Goal: Information Seeking & Learning: Learn about a topic

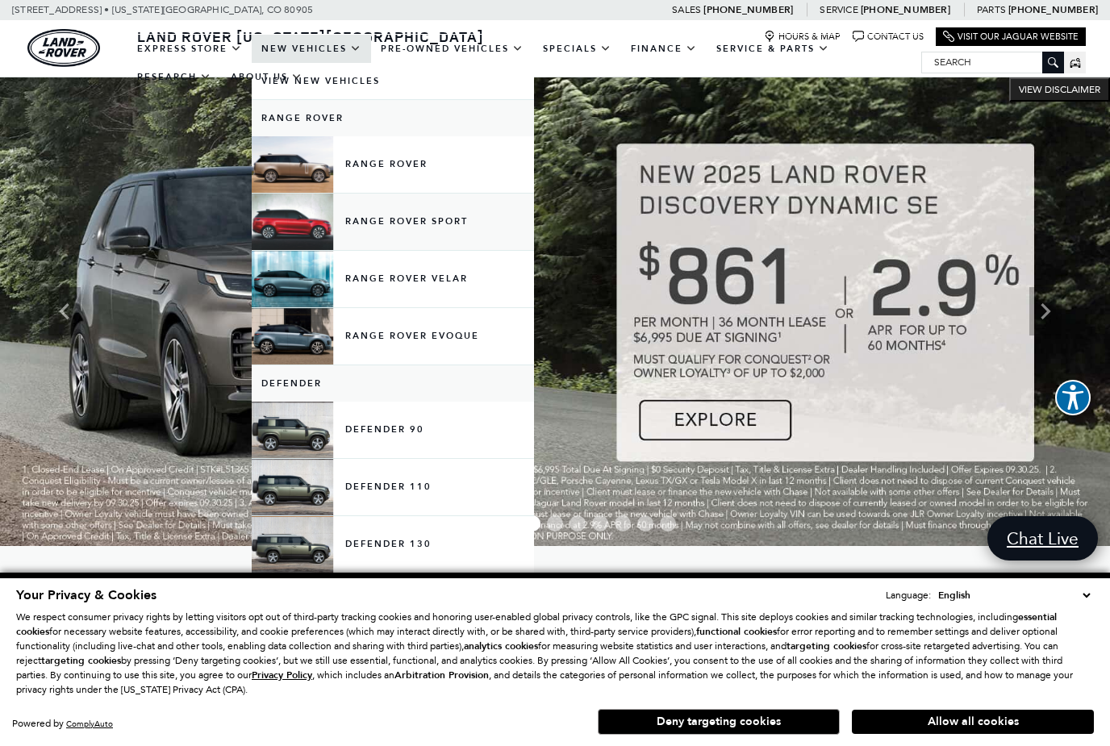
click at [446, 240] on link "Range Rover Sport" at bounding box center [393, 222] width 282 height 56
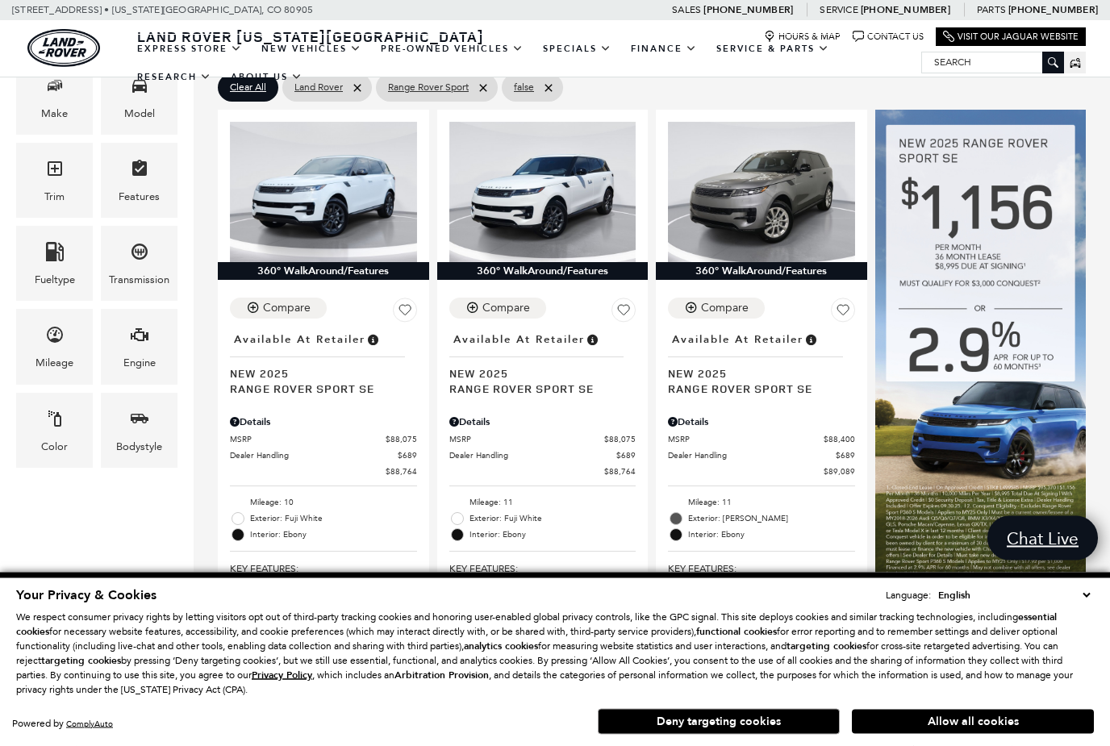
scroll to position [398, 0]
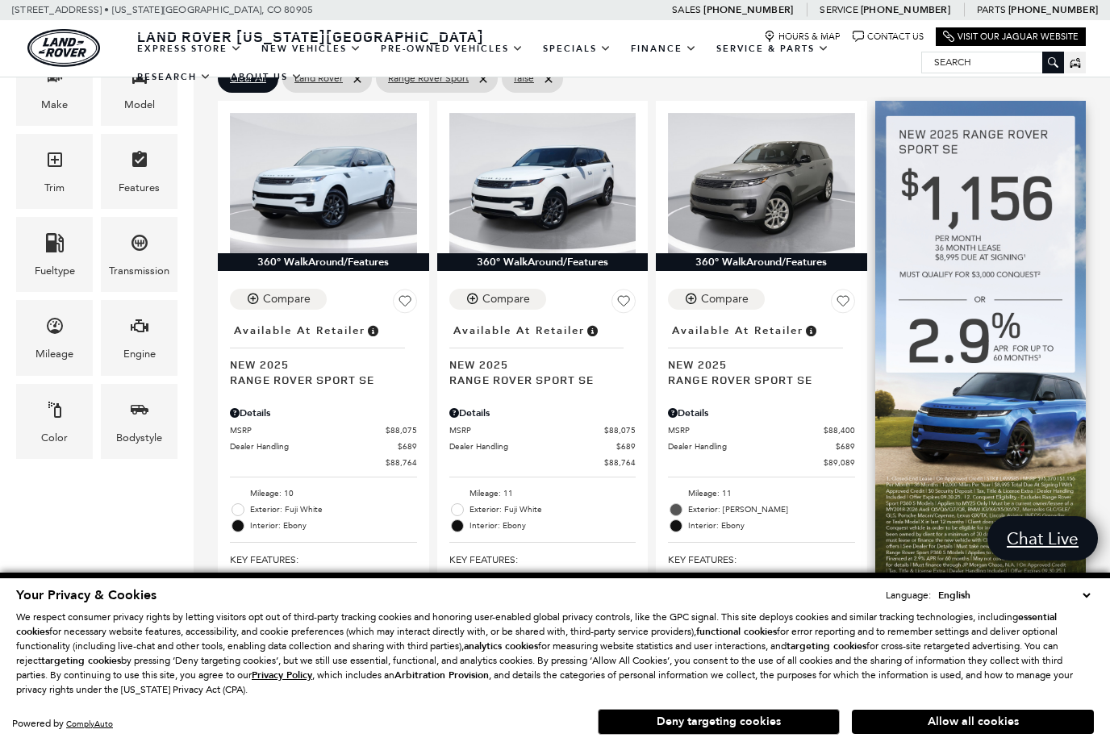
click at [1028, 355] on img at bounding box center [981, 342] width 211 height 483
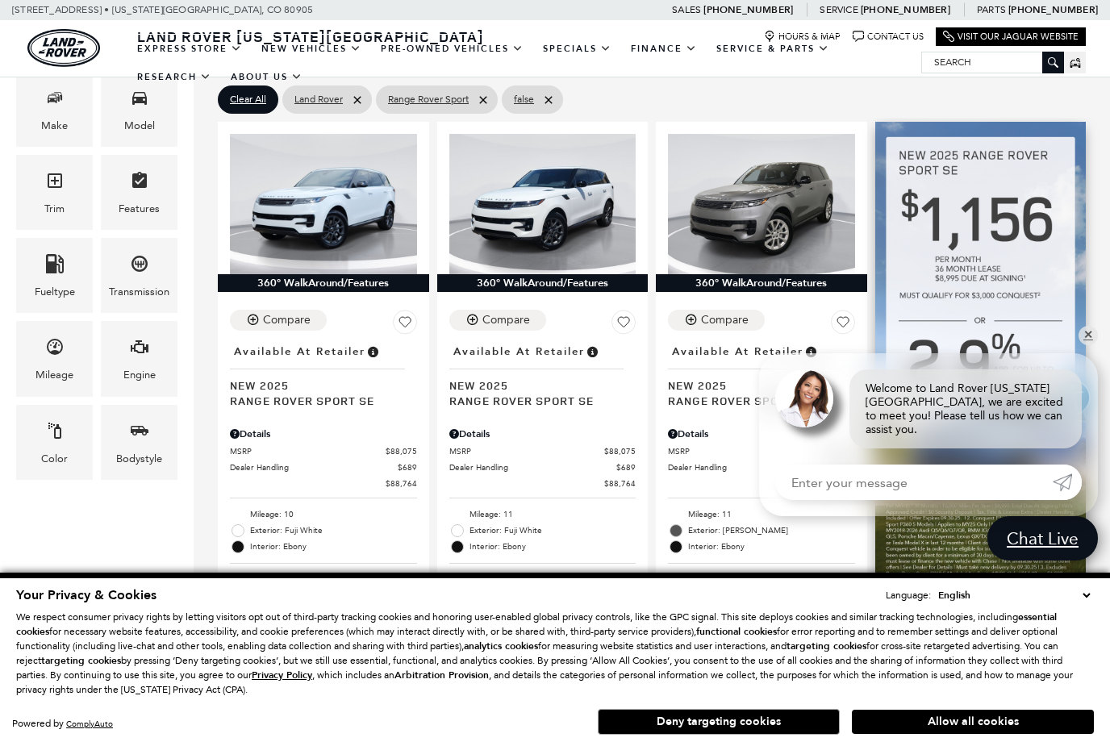
scroll to position [370, 0]
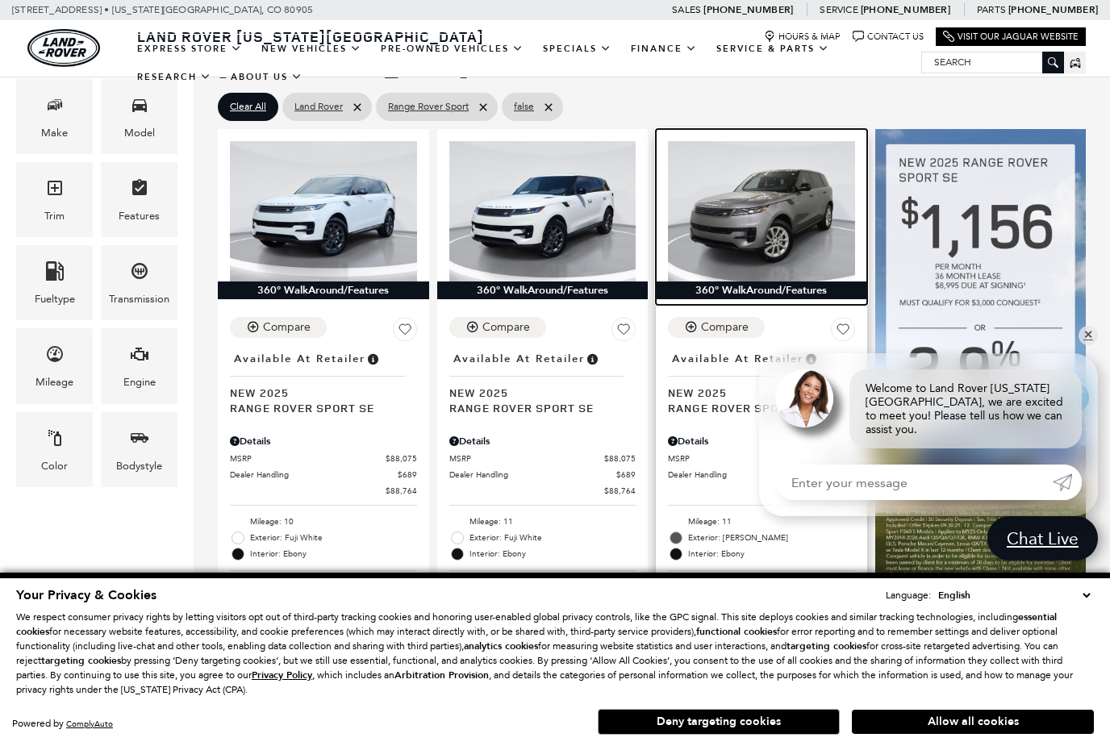
click at [782, 169] on img at bounding box center [761, 211] width 187 height 140
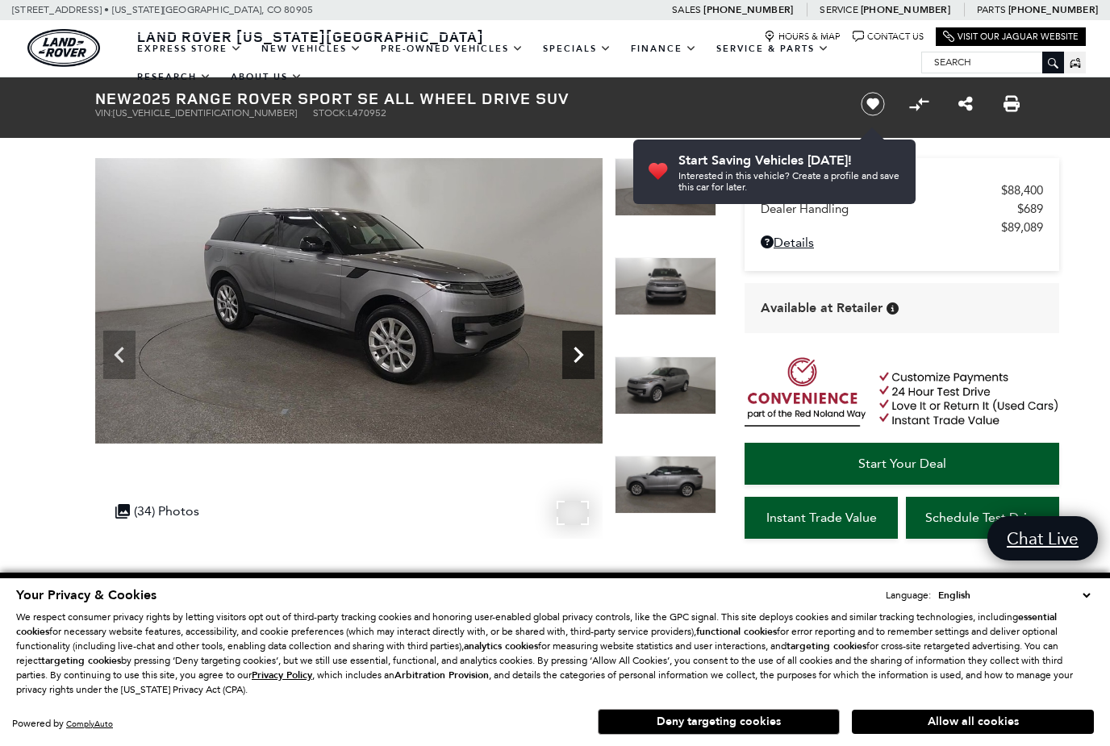
click at [578, 354] on icon "Next" at bounding box center [578, 355] width 32 height 32
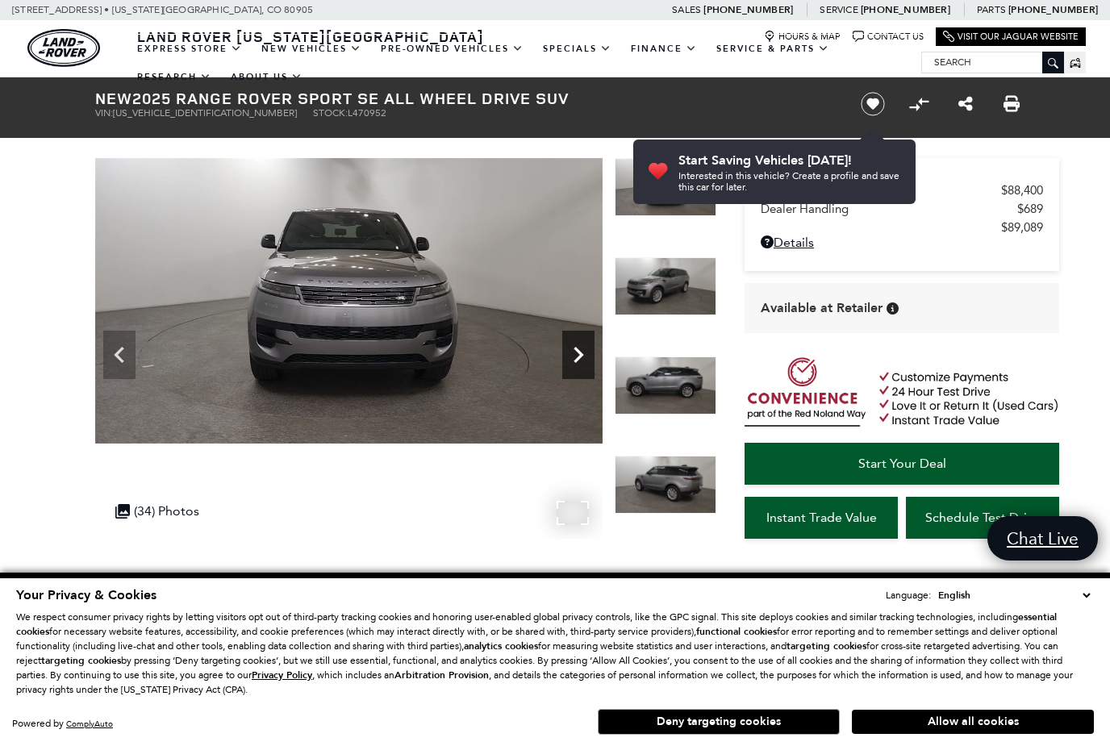
click at [579, 349] on icon "Next" at bounding box center [578, 355] width 32 height 32
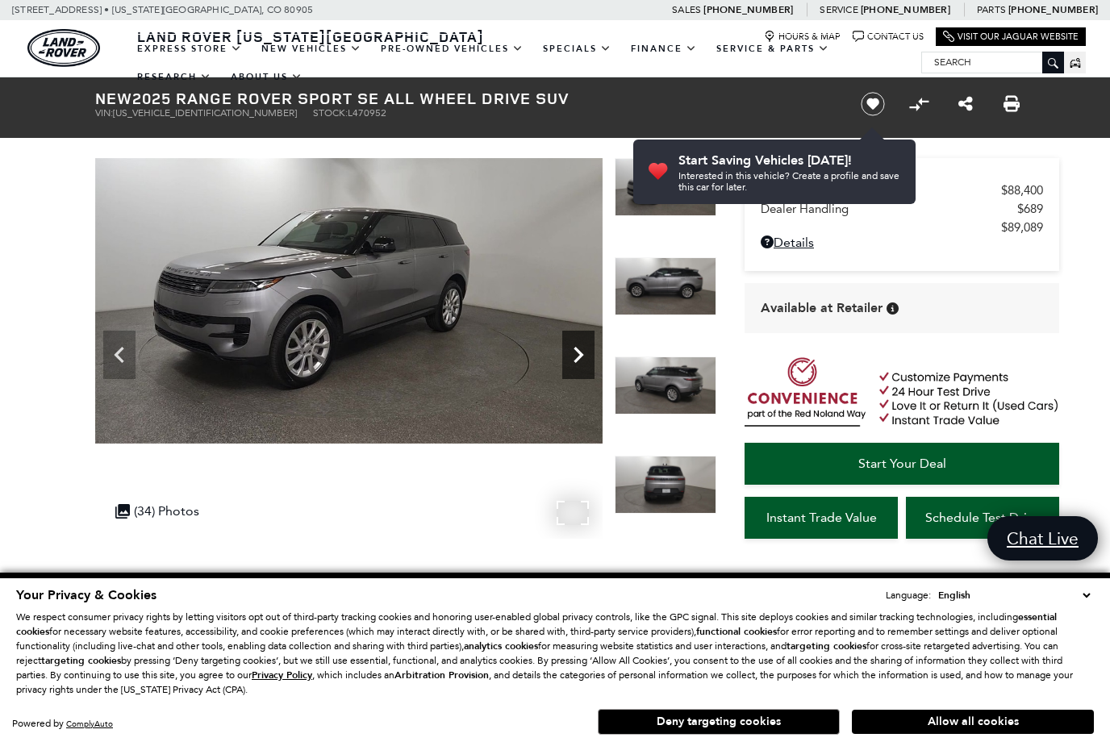
click at [579, 349] on icon "Next" at bounding box center [578, 355] width 32 height 32
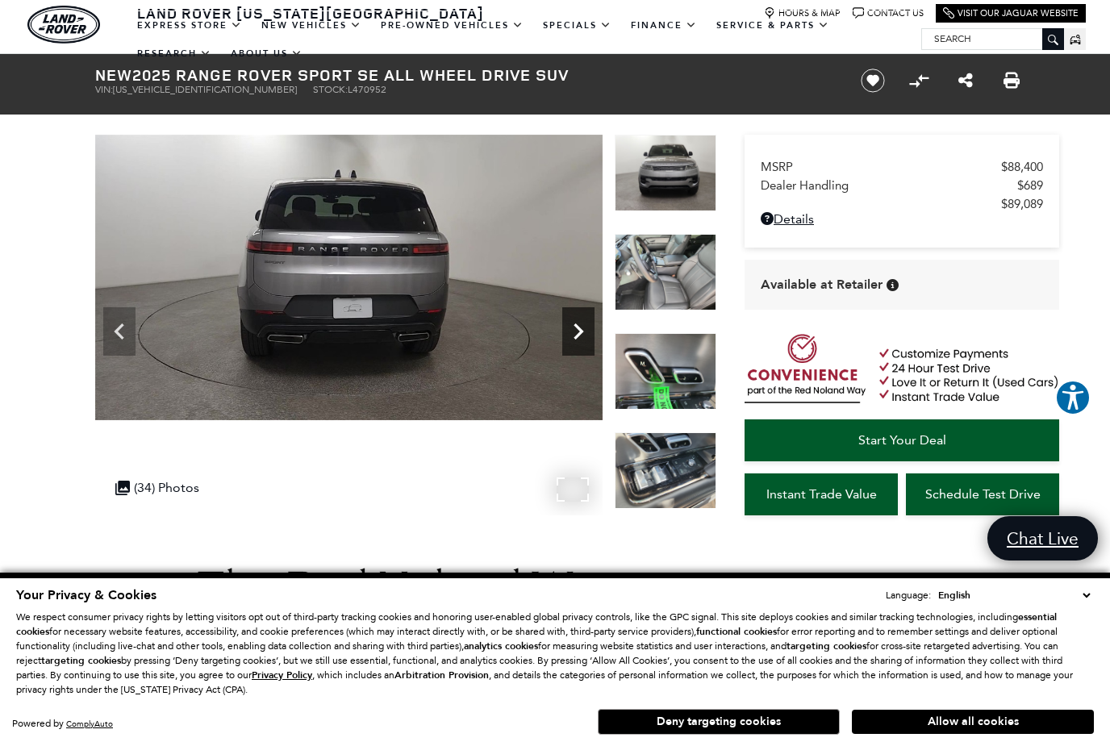
scroll to position [26, 0]
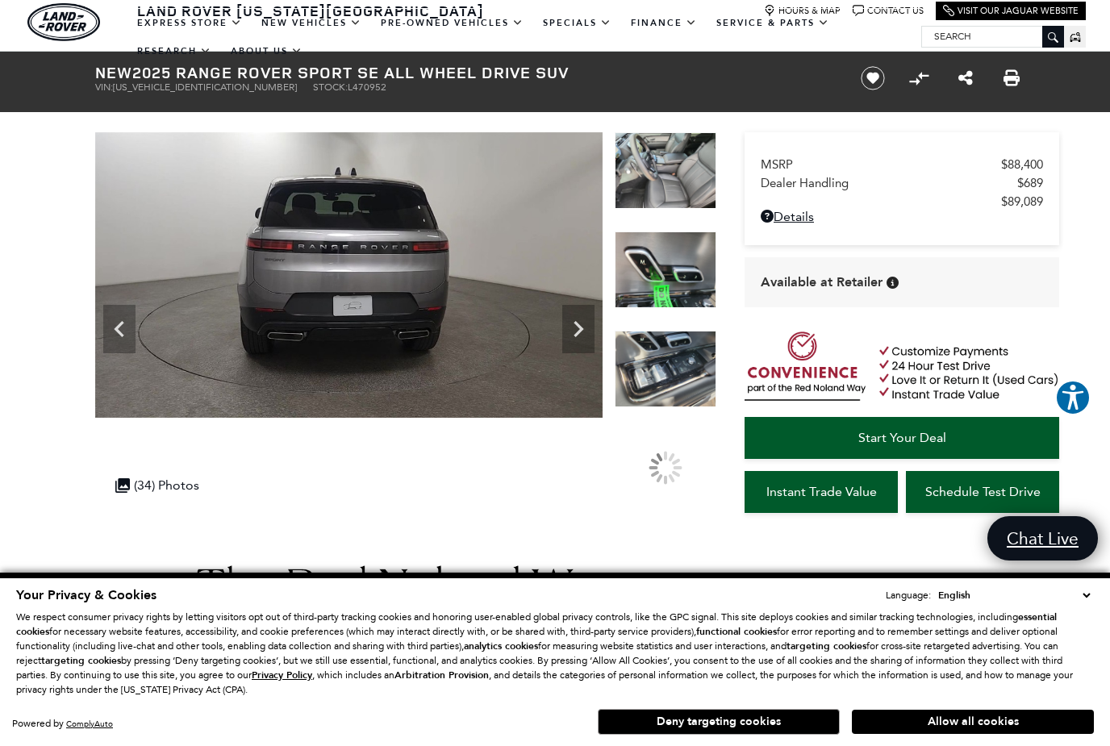
click at [688, 209] on img at bounding box center [666, 170] width 102 height 77
